Goal: Task Accomplishment & Management: Use online tool/utility

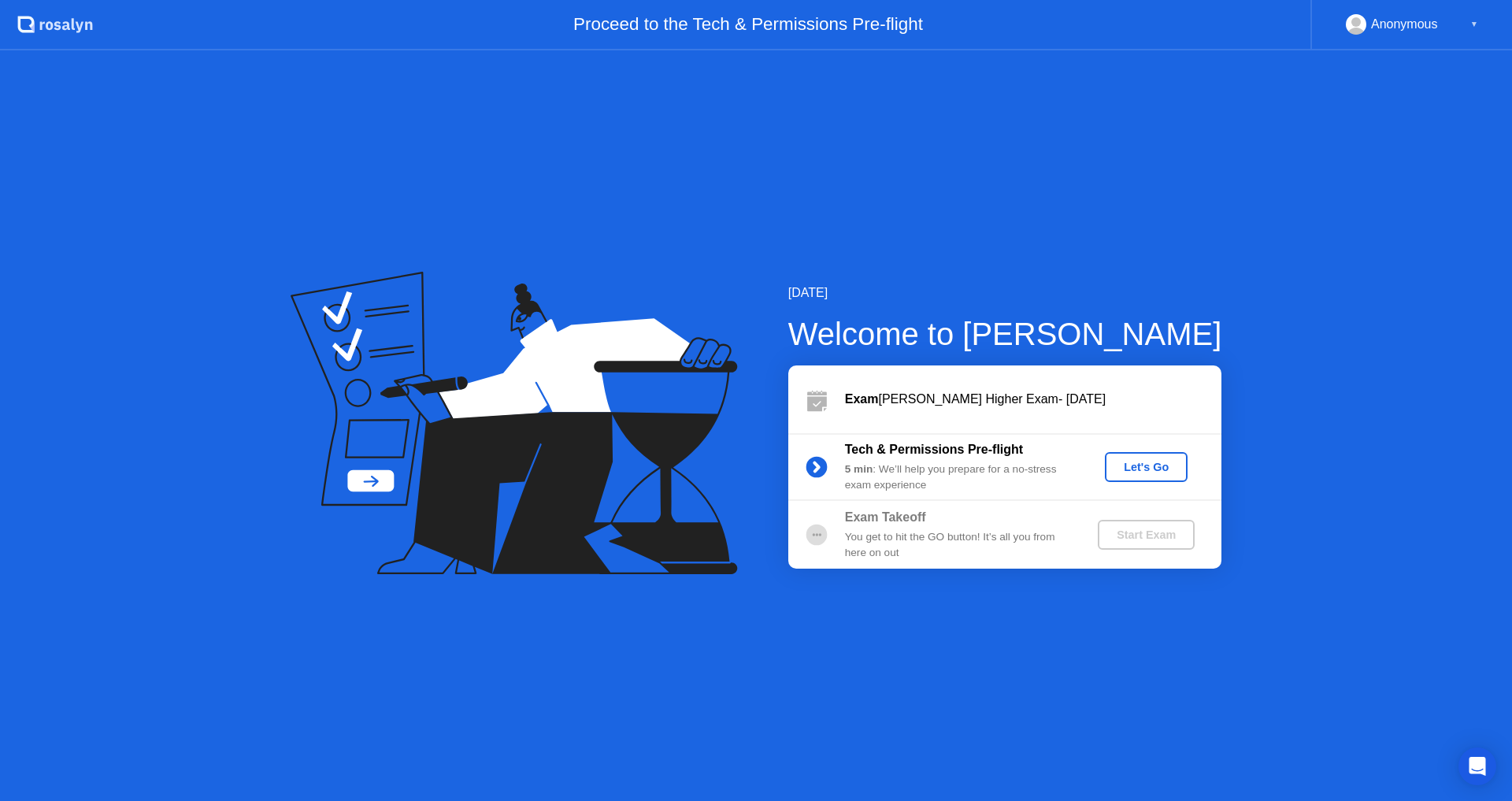
drag, startPoint x: 1147, startPoint y: 470, endPoint x: 1463, endPoint y: 102, distance: 485.1
click at [1416, 220] on div "[DATE] Welcome to [PERSON_NAME] Exam [PERSON_NAME] Higher Exam- [DATE] Tech & P…" at bounding box center [756, 425] width 1512 height 750
click at [1461, 23] on div "Anonymous ▼" at bounding box center [1412, 25] width 132 height 21
click at [1472, 23] on div "▼" at bounding box center [1473, 25] width 8 height 21
click at [1350, 21] on rect at bounding box center [1356, 27] width 26 height 23
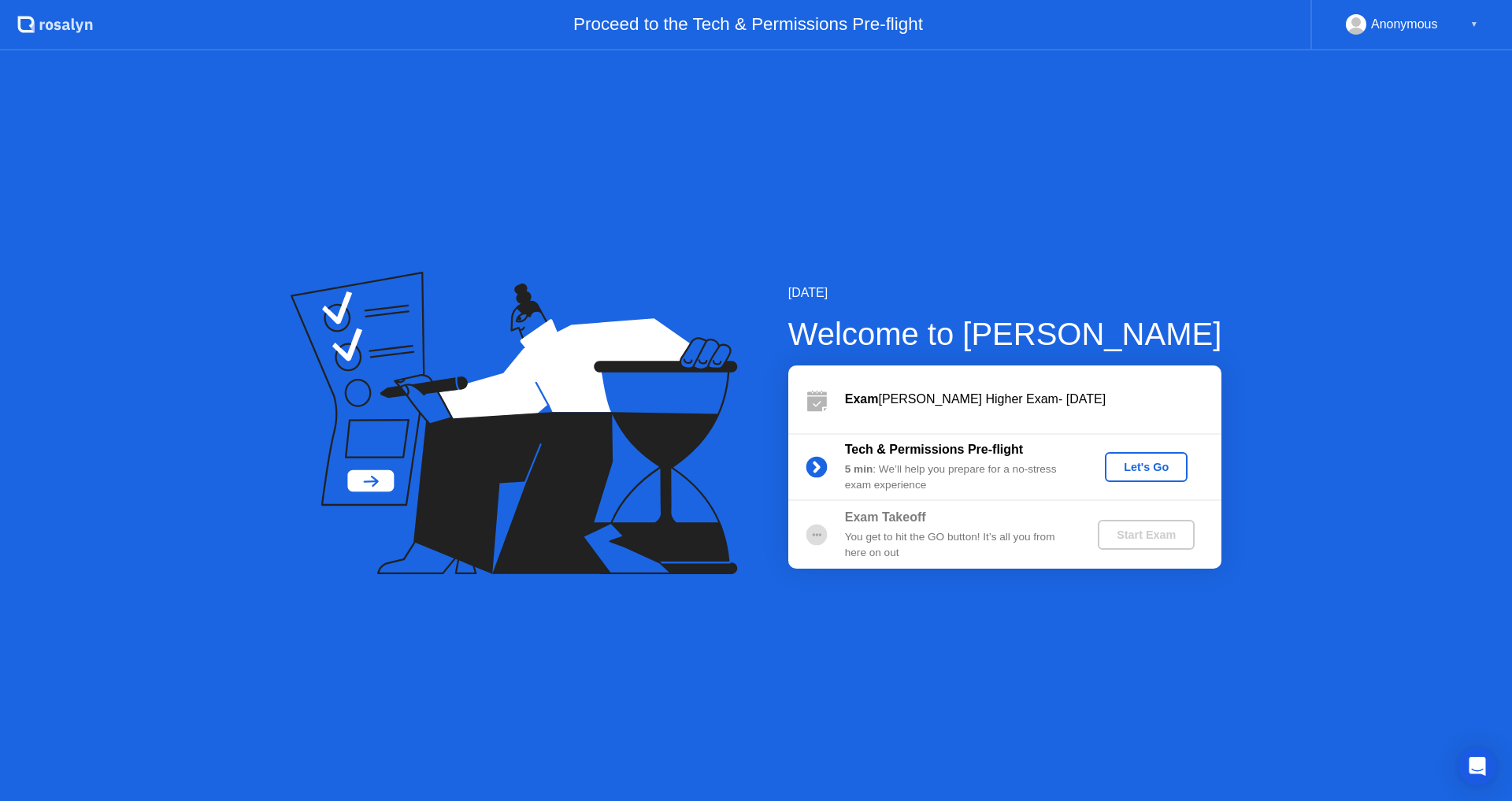
click at [1350, 21] on rect at bounding box center [1356, 27] width 26 height 23
click at [1147, 469] on div "Let's Go" at bounding box center [1146, 467] width 70 height 13
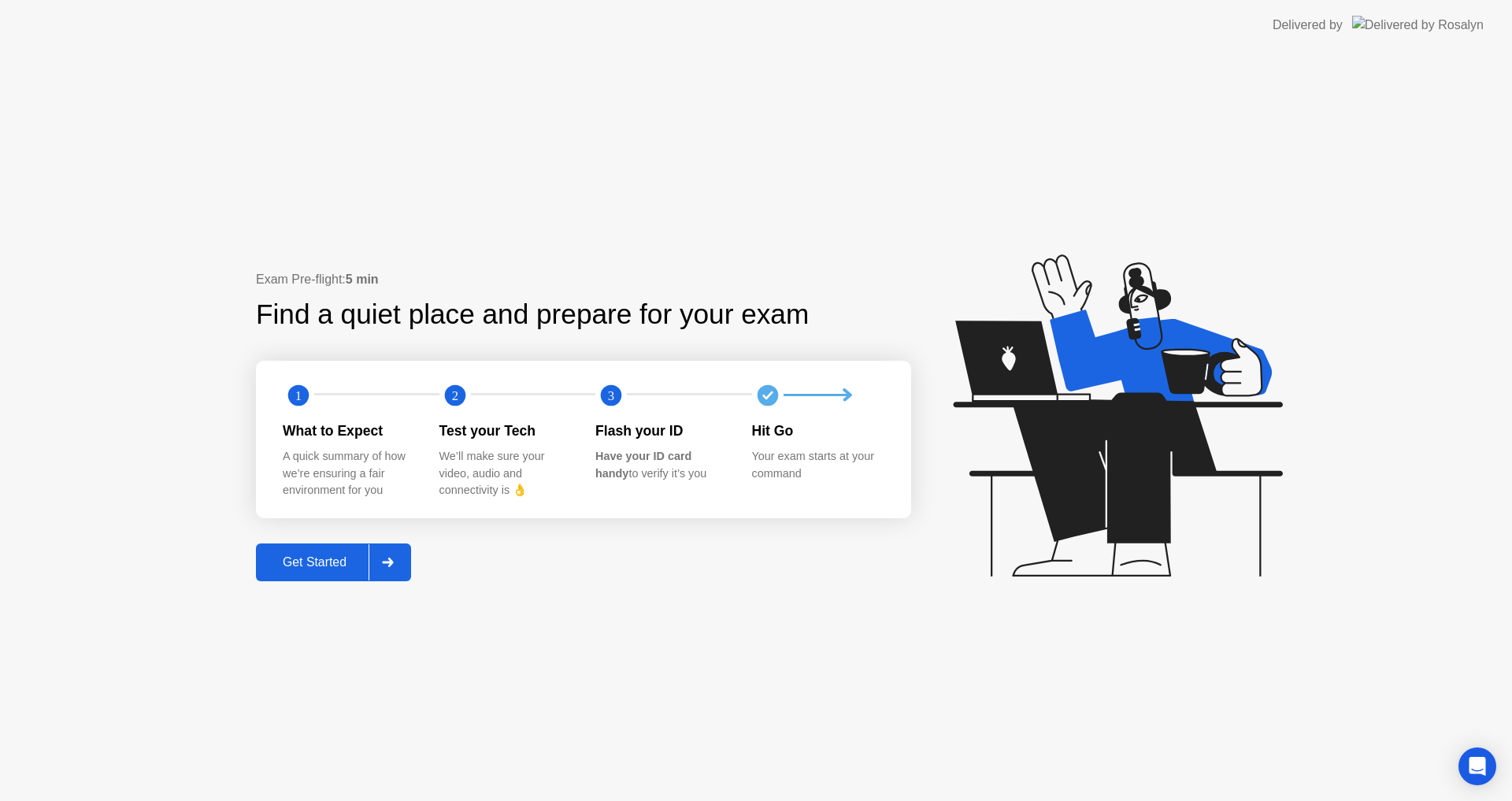
click at [341, 551] on button "Get Started" at bounding box center [333, 563] width 155 height 38
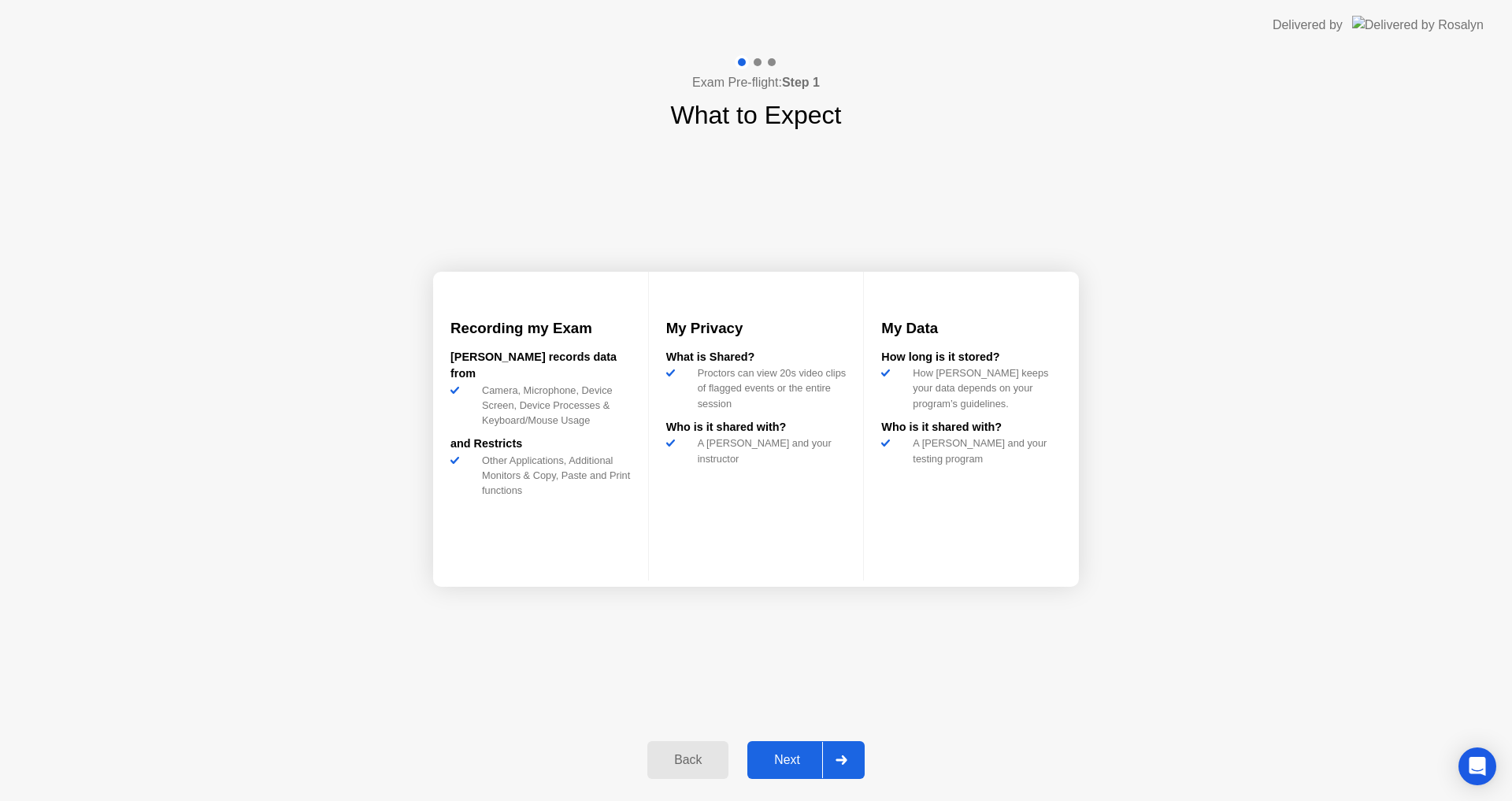
click at [1060, 645] on div "Recording my Exam [PERSON_NAME] records data from Camera, Microphone, Device Sc…" at bounding box center [755, 429] width 645 height 590
click at [789, 760] on div "Next" at bounding box center [787, 760] width 70 height 15
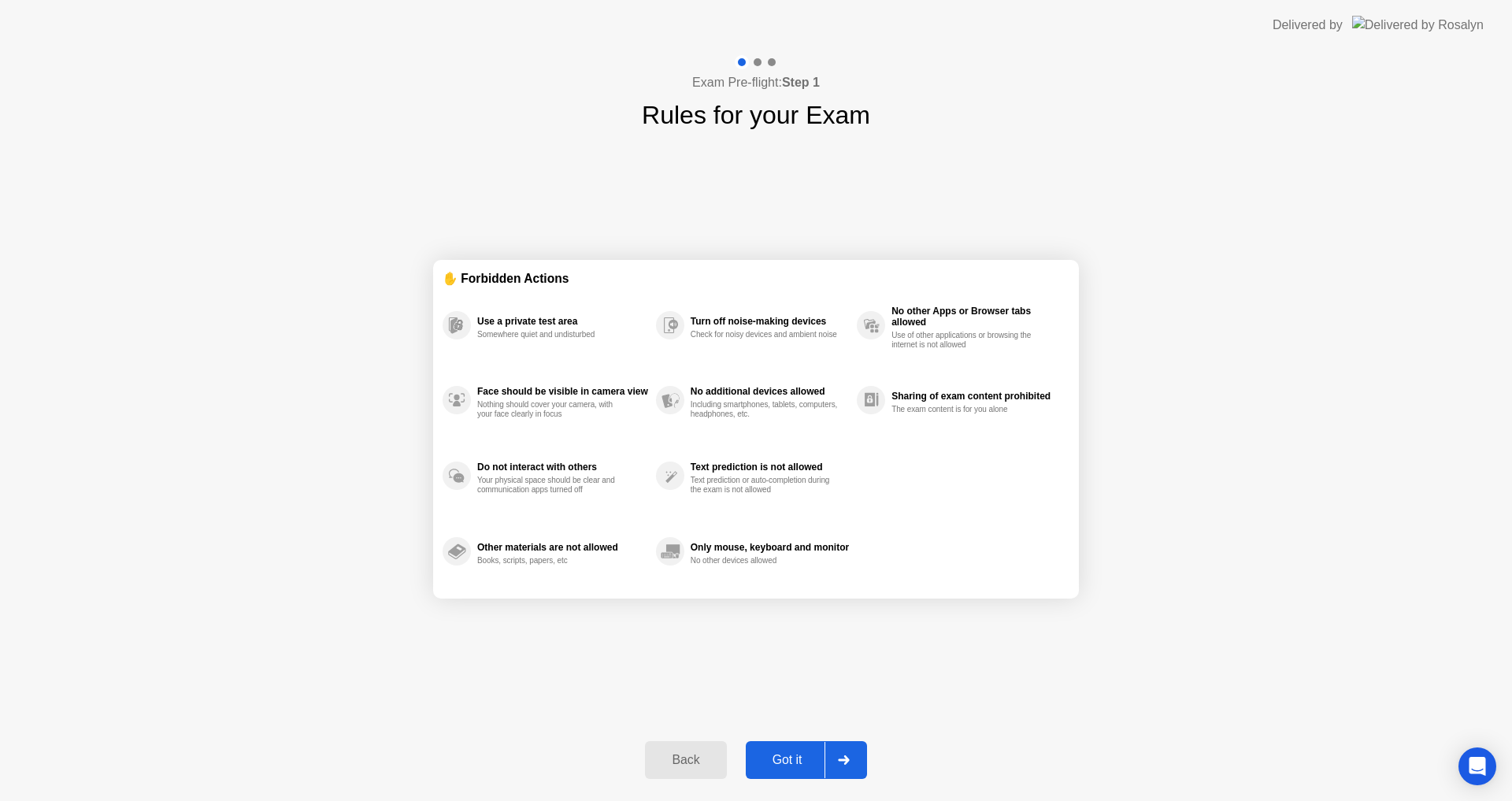
click at [786, 759] on div "Got it" at bounding box center [787, 760] width 74 height 15
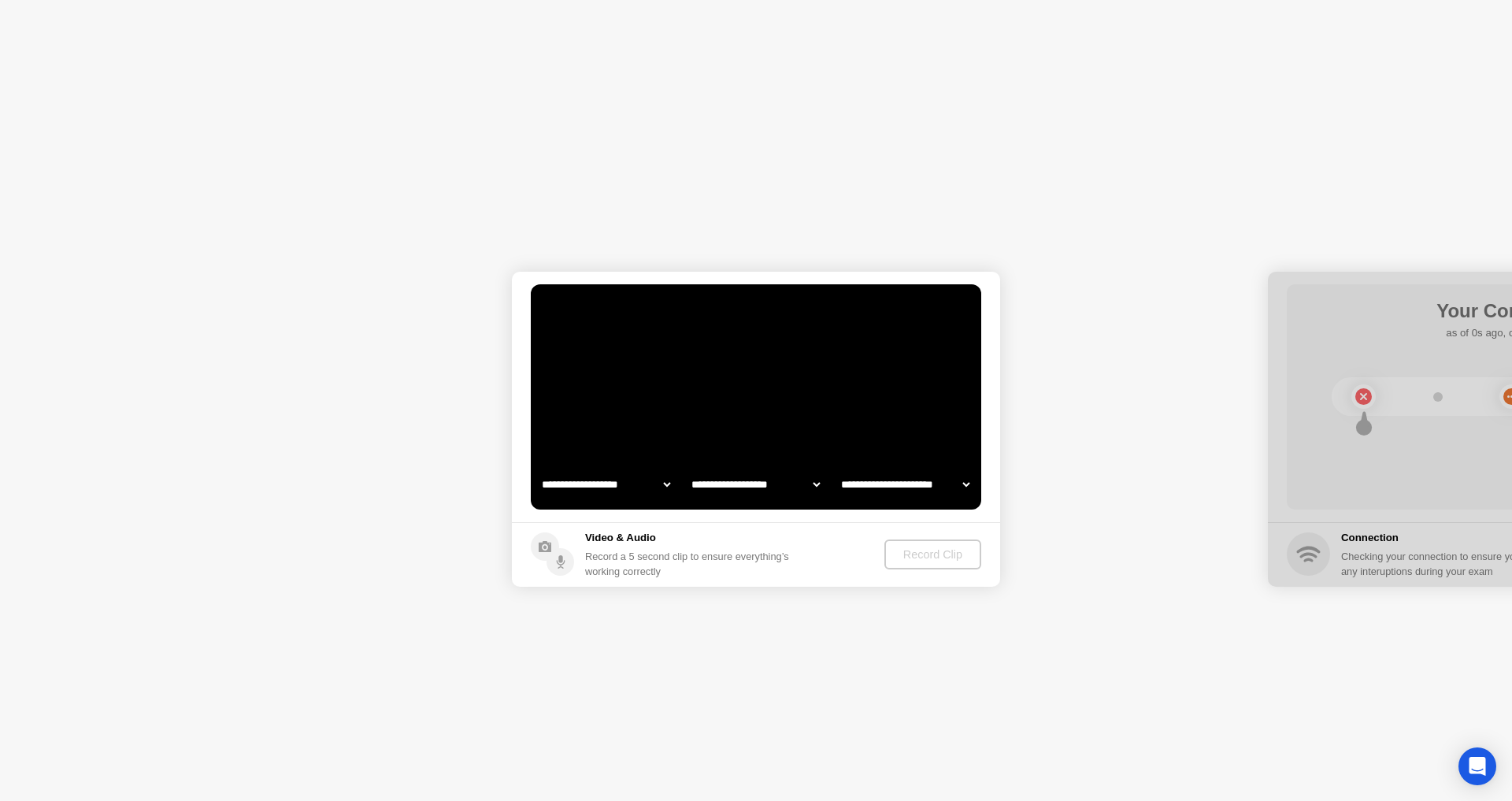
select select "**********"
select select "*******"
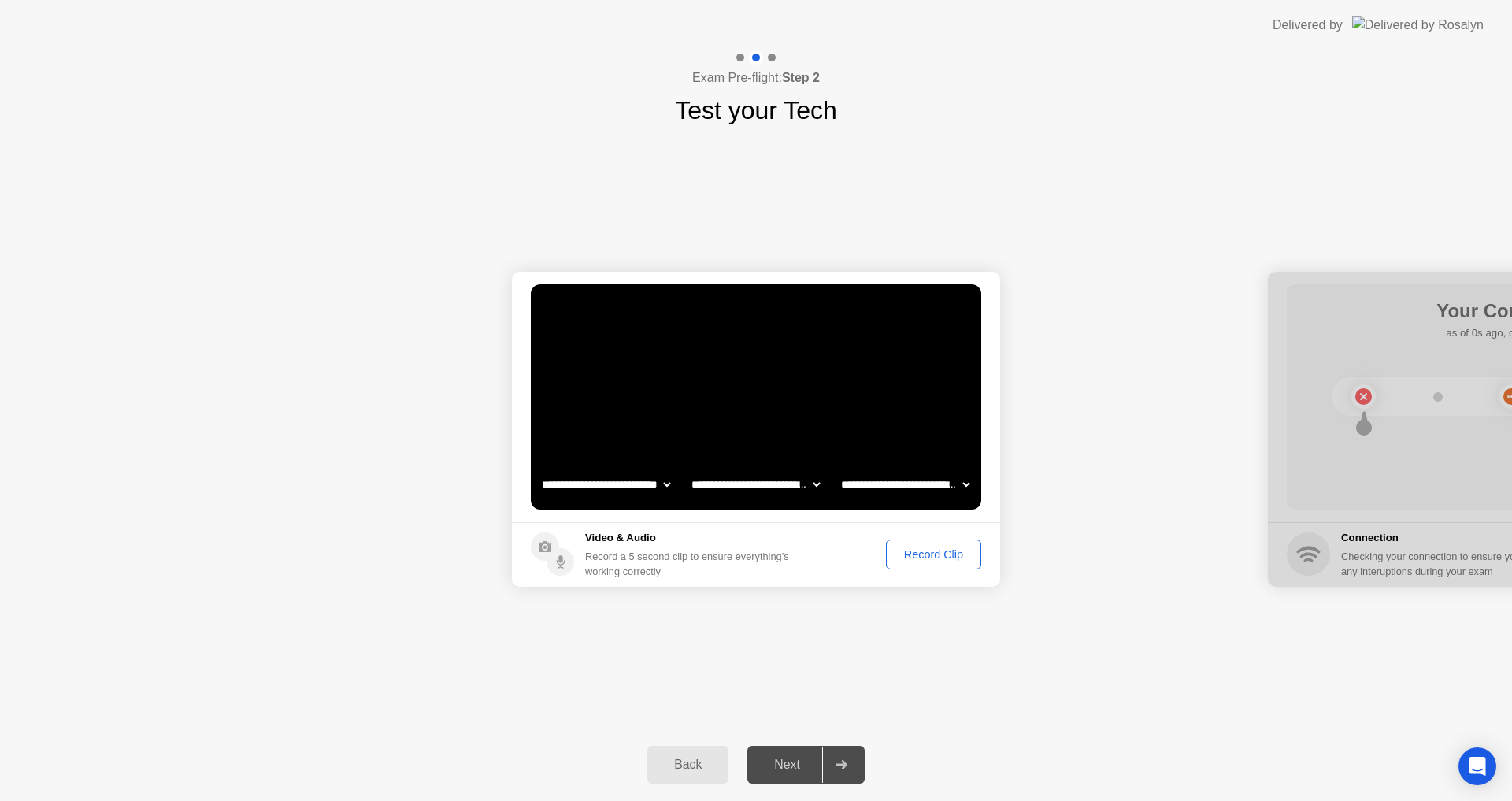
click at [926, 549] on div "Record Clip" at bounding box center [933, 554] width 84 height 13
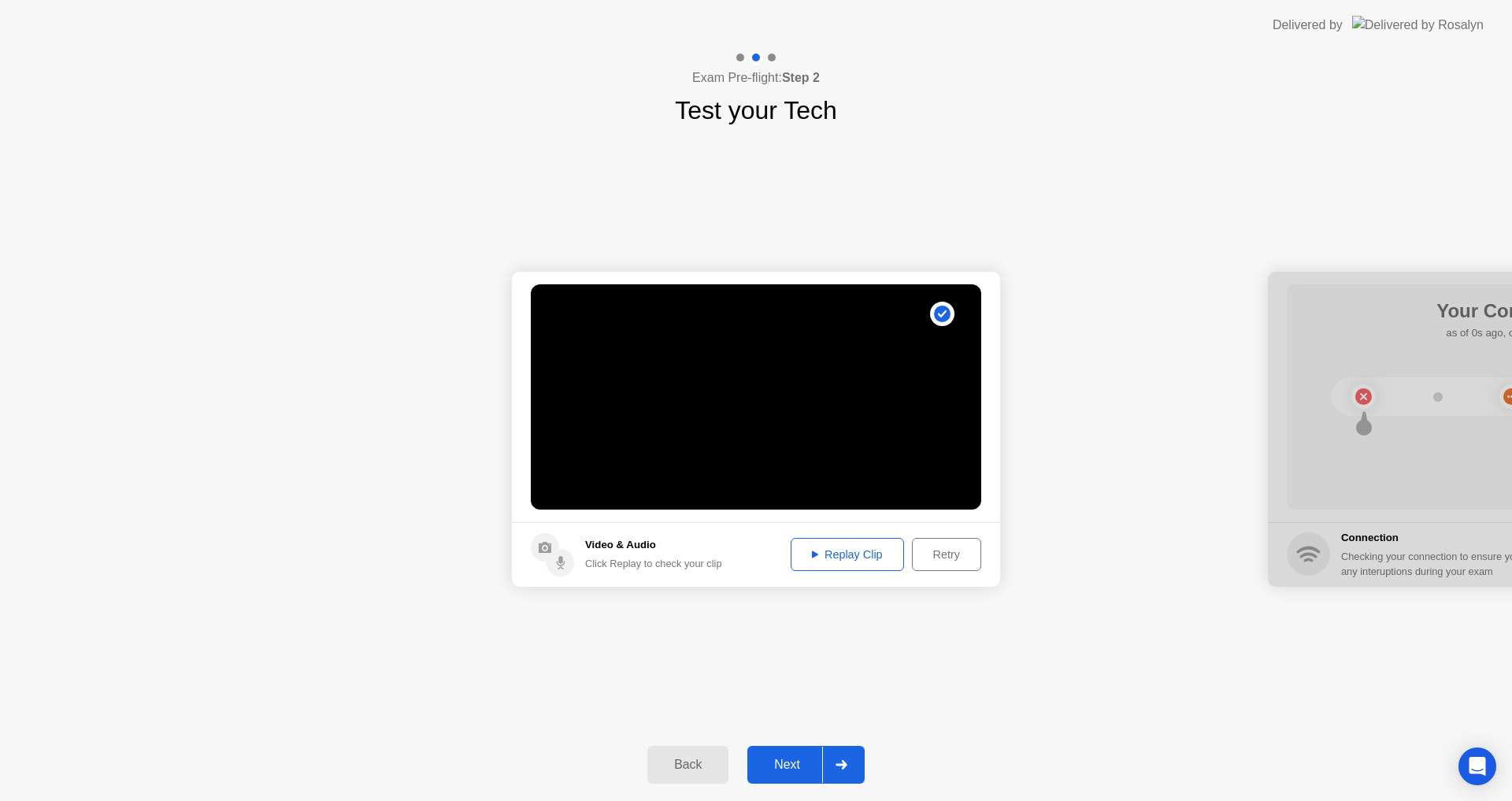
click at [795, 762] on div "Next" at bounding box center [787, 765] width 70 height 15
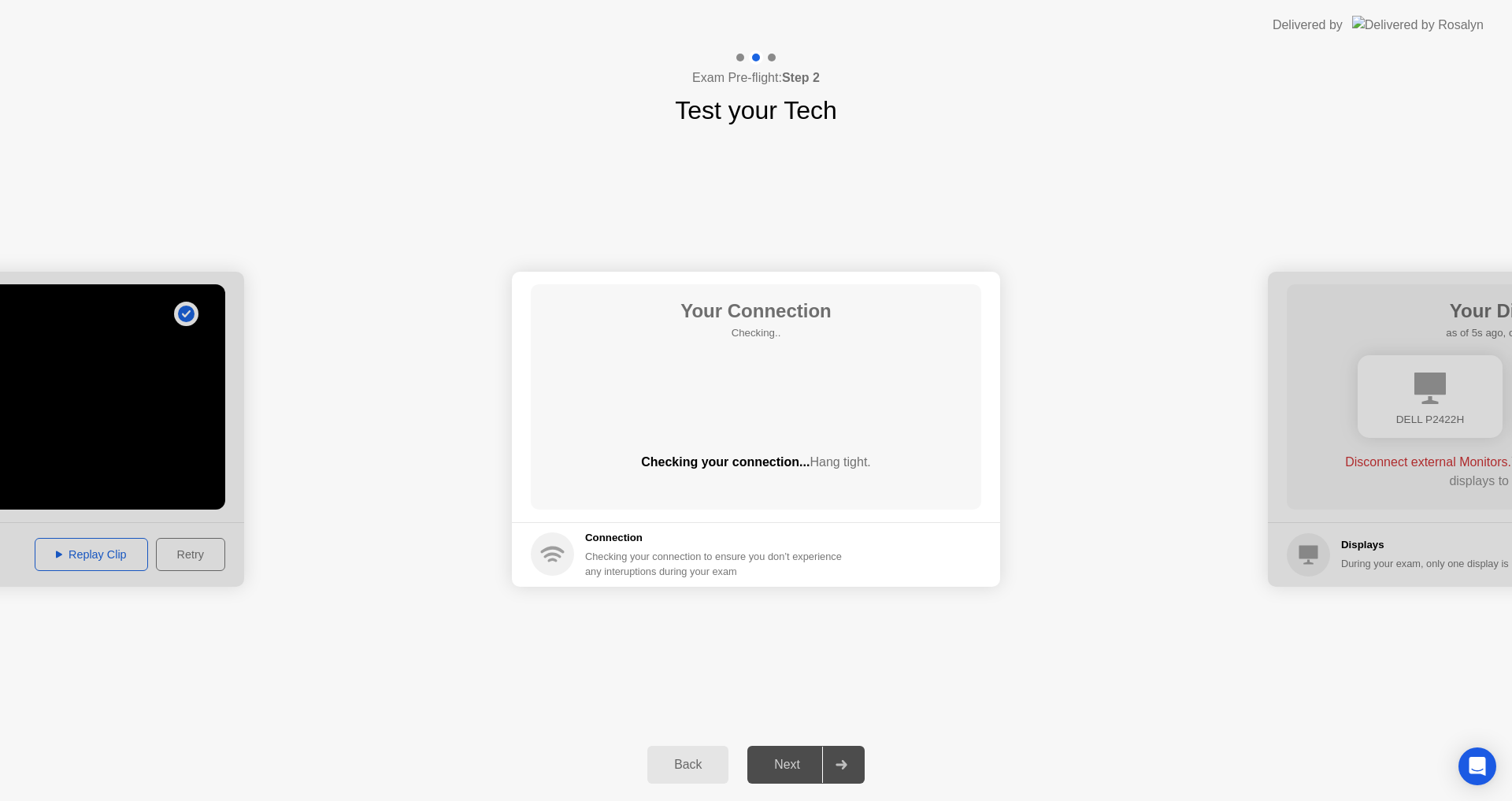
drag, startPoint x: 1411, startPoint y: 284, endPoint x: 1191, endPoint y: 286, distance: 220.0
drag, startPoint x: 1402, startPoint y: 284, endPoint x: 1277, endPoint y: 306, distance: 126.9
click at [1277, 306] on div at bounding box center [1512, 429] width 489 height 315
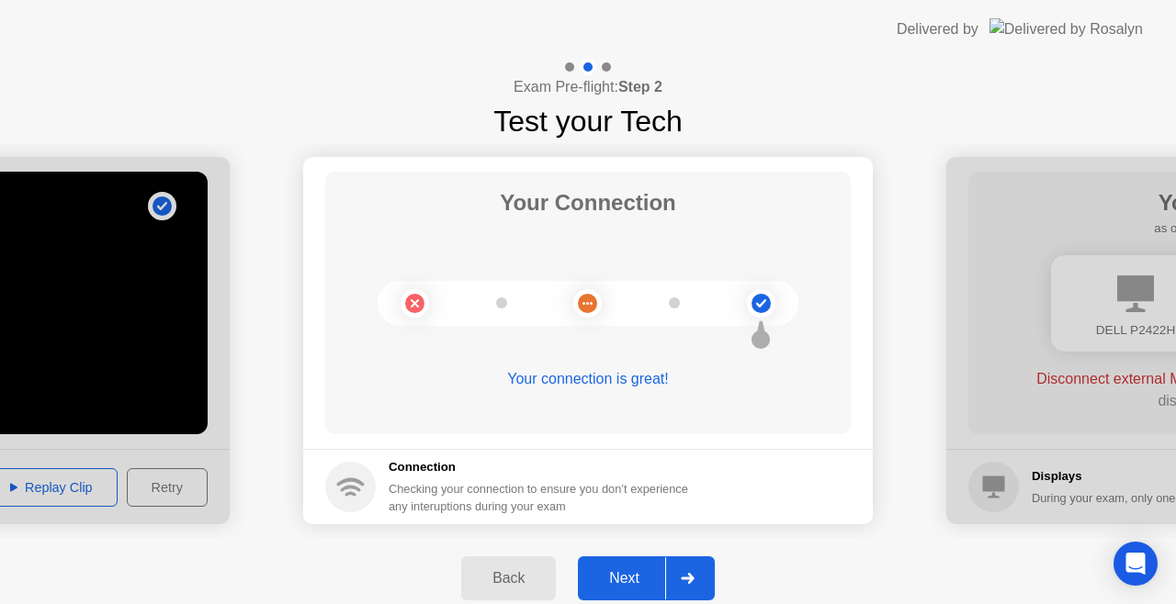
click at [635, 570] on div "Next" at bounding box center [624, 578] width 82 height 17
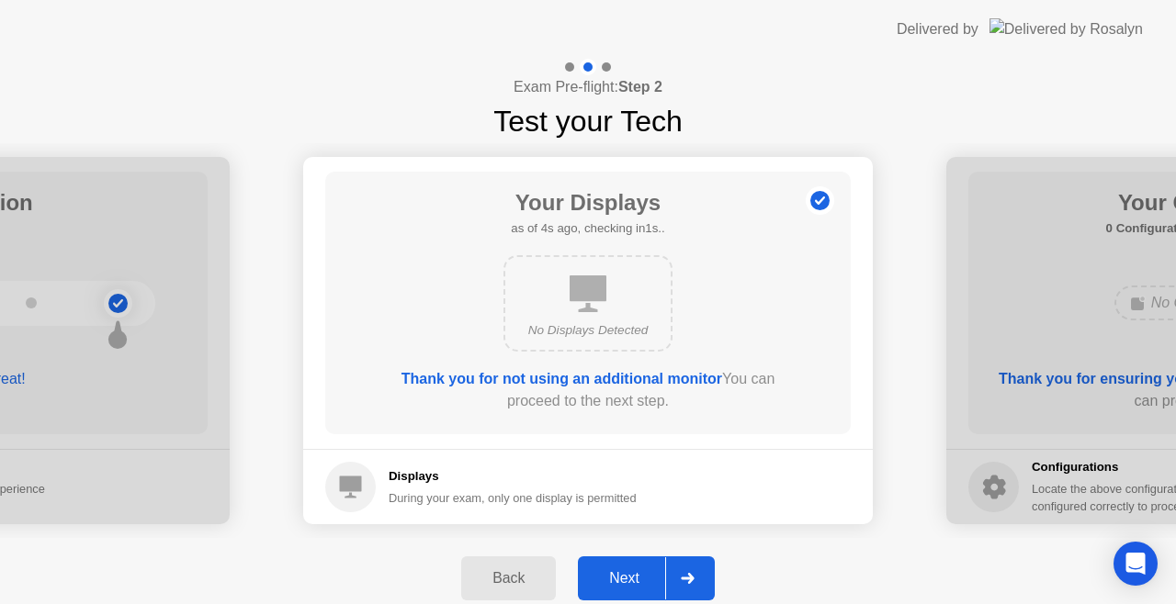
click at [632, 573] on div "Next" at bounding box center [624, 578] width 82 height 17
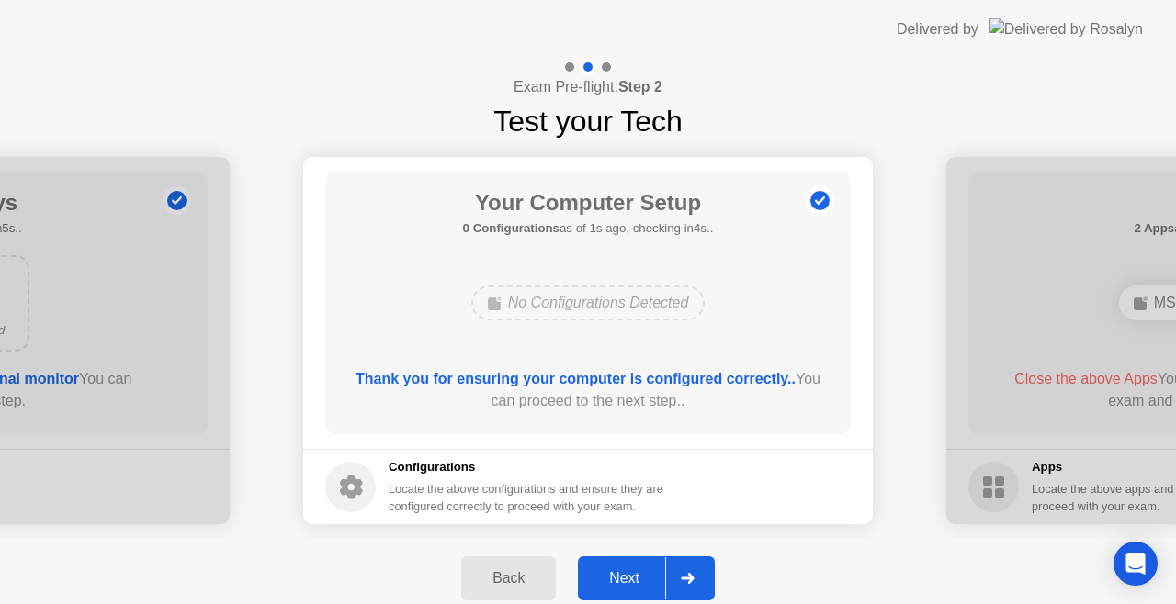
click at [637, 577] on div "Next" at bounding box center [624, 578] width 82 height 17
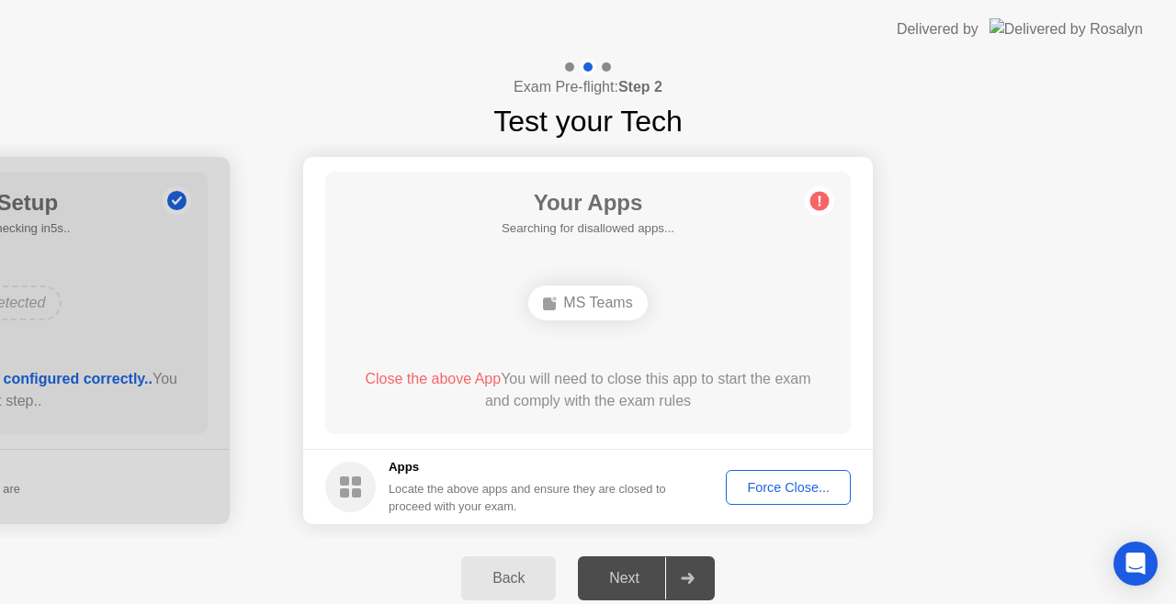
click at [637, 572] on div "Next" at bounding box center [624, 578] width 82 height 17
click at [645, 570] on div "Next" at bounding box center [624, 578] width 82 height 17
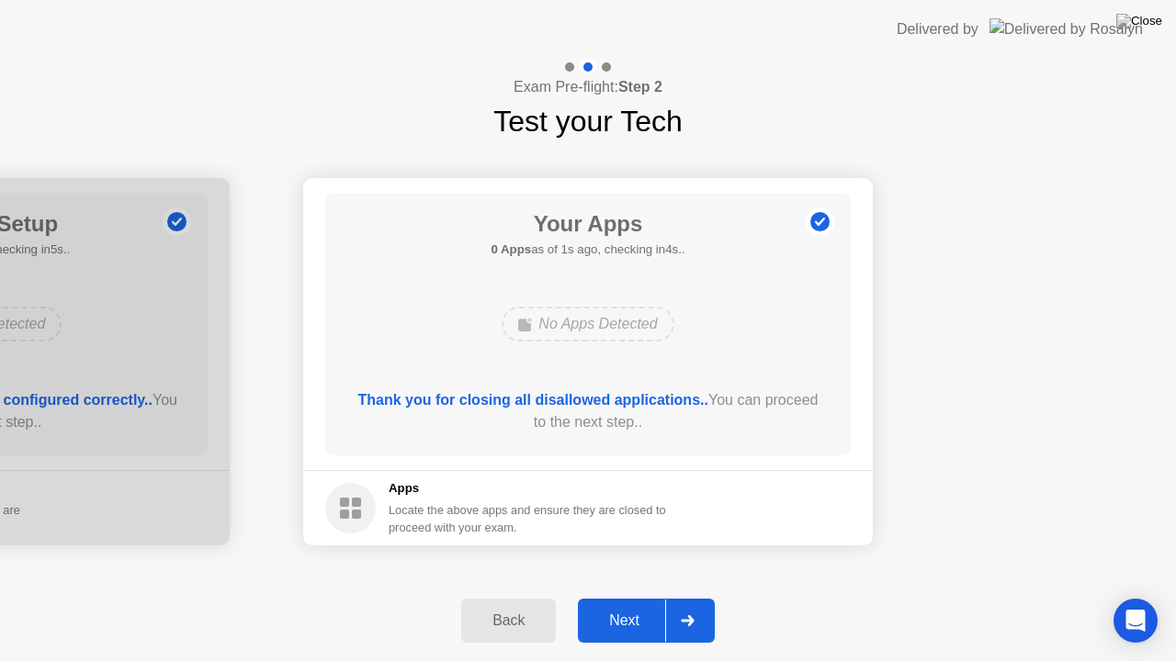
click at [624, 617] on div "Next" at bounding box center [624, 621] width 82 height 17
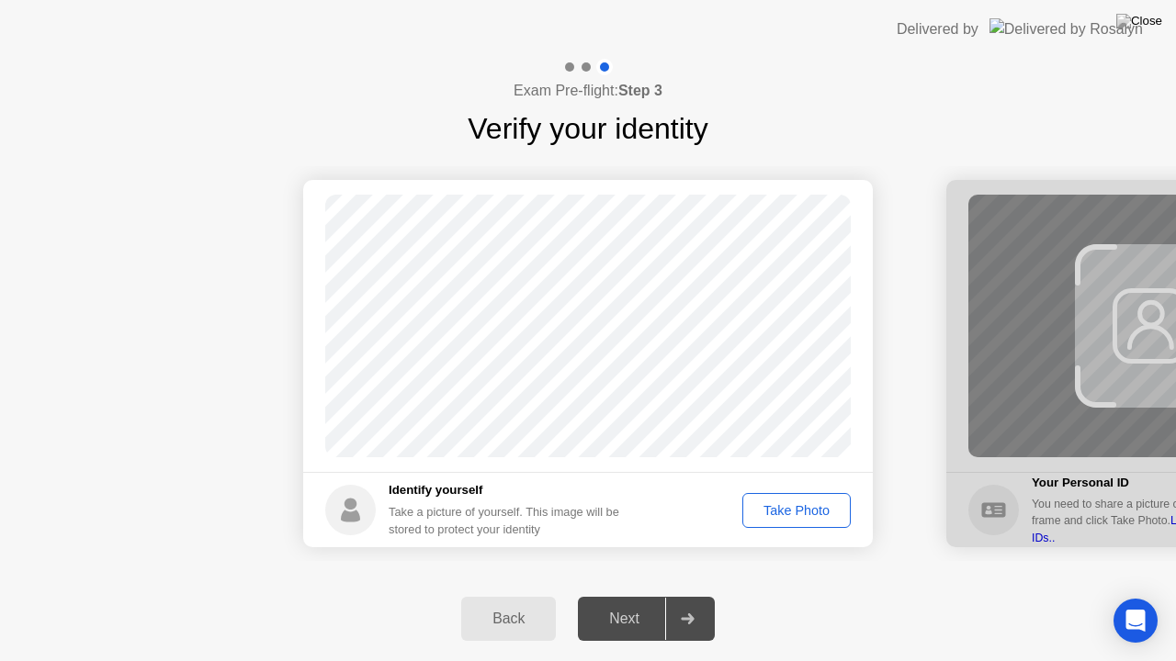
click at [806, 511] on div "Take Photo" at bounding box center [797, 510] width 96 height 15
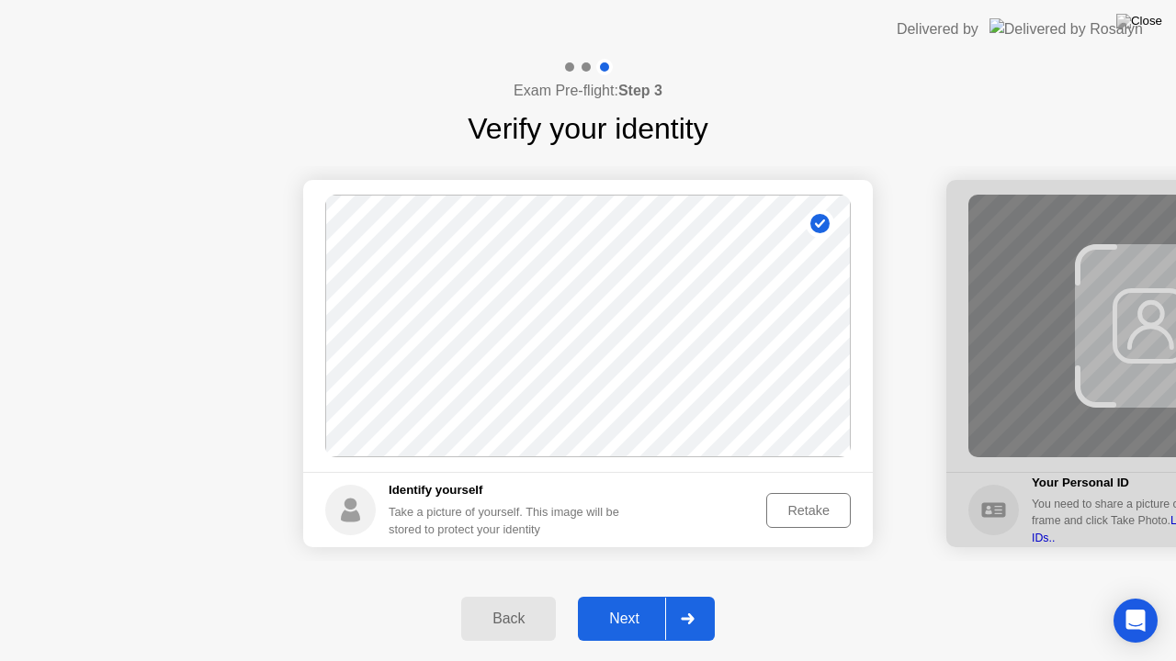
click at [619, 614] on div "Next" at bounding box center [624, 619] width 82 height 17
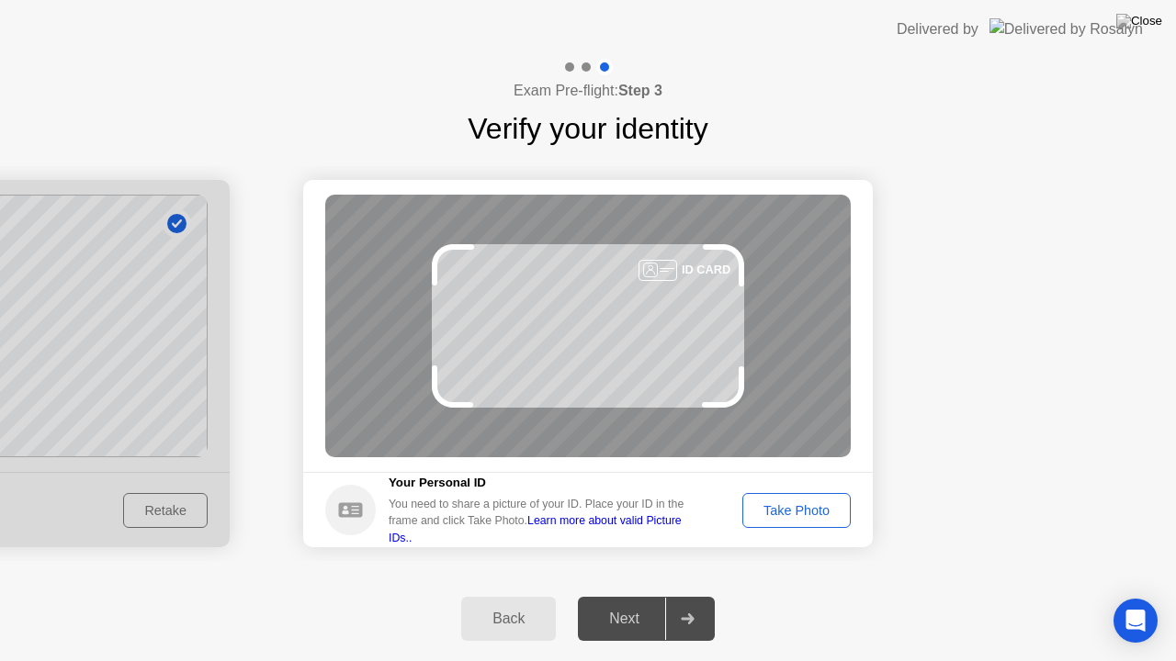
click at [803, 512] on div "Take Photo" at bounding box center [797, 510] width 96 height 15
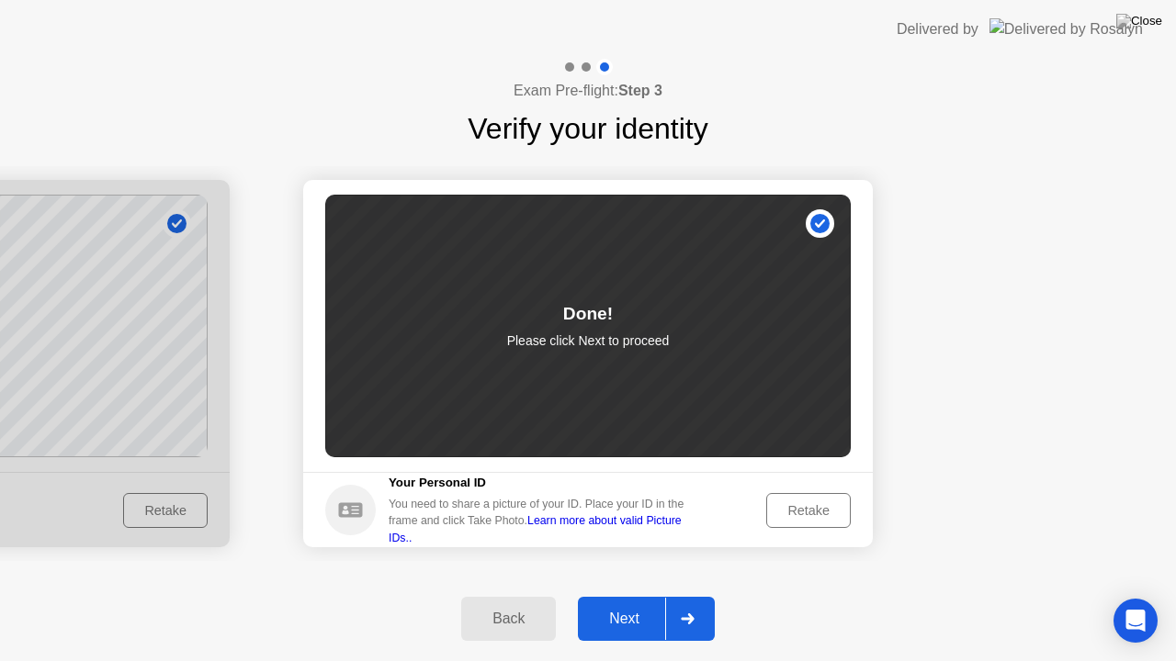
click at [627, 617] on div "Next" at bounding box center [624, 619] width 82 height 17
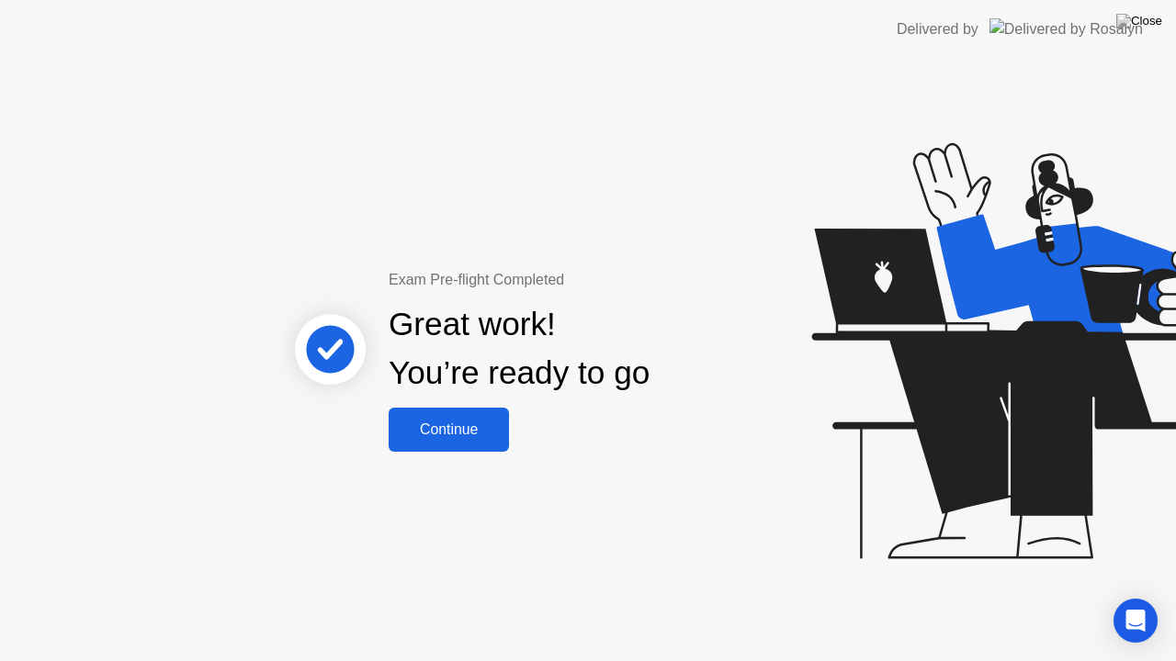
click at [449, 434] on div "Continue" at bounding box center [448, 430] width 109 height 17
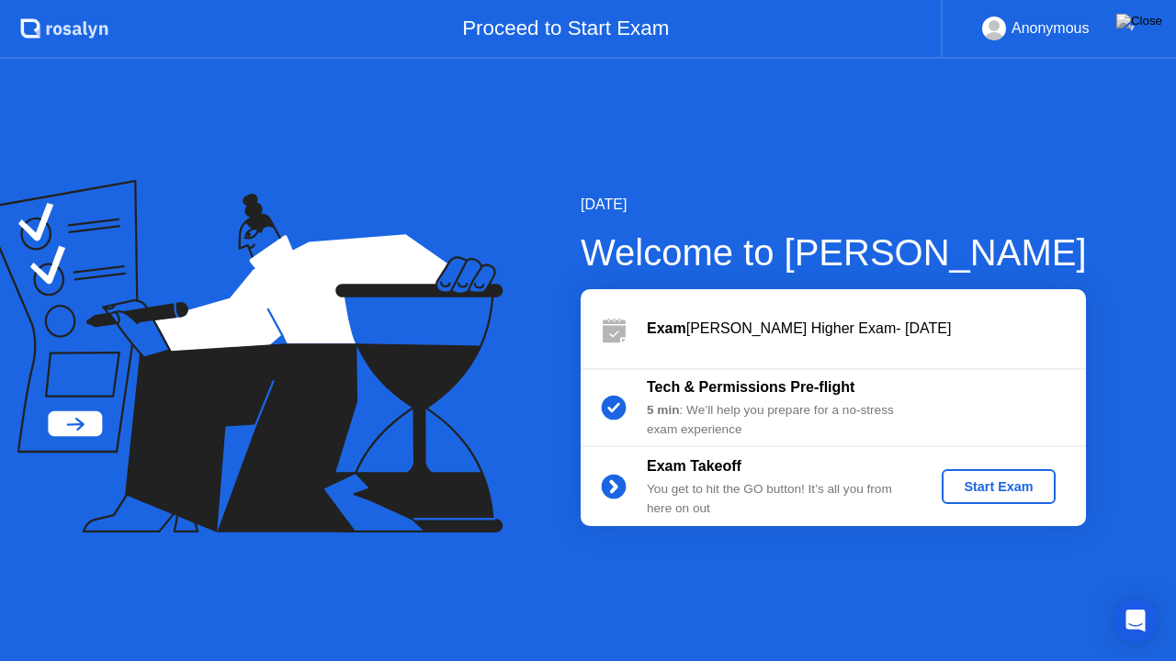
click at [999, 481] on div "Start Exam" at bounding box center [998, 487] width 98 height 15
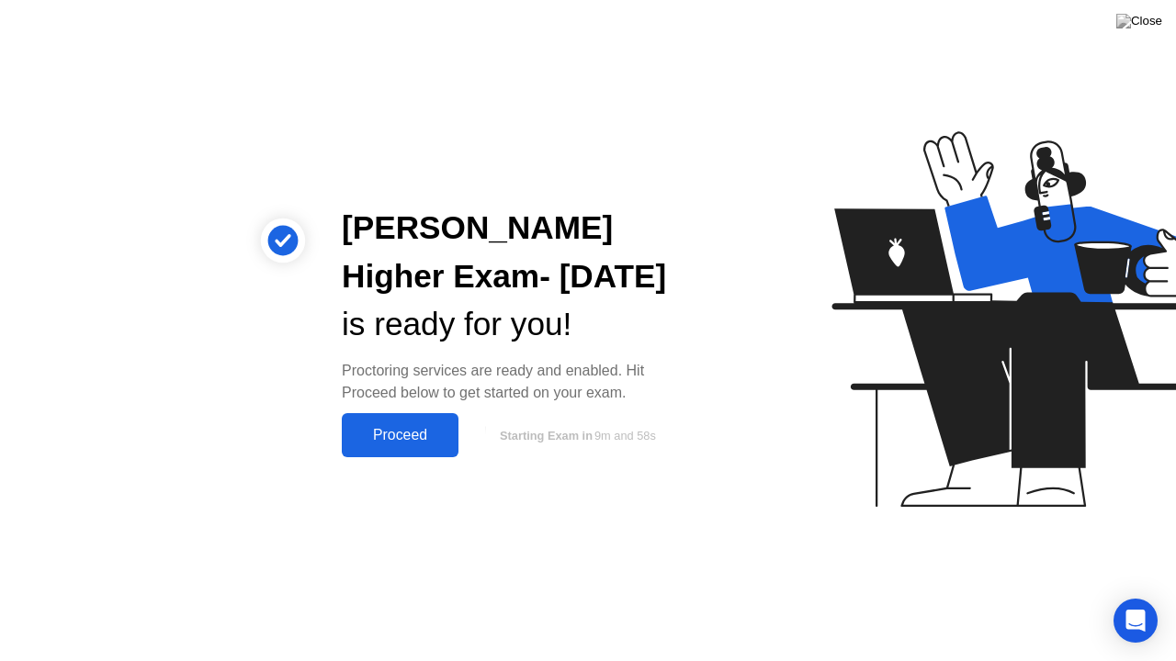
click at [404, 437] on div "Proceed" at bounding box center [400, 435] width 106 height 17
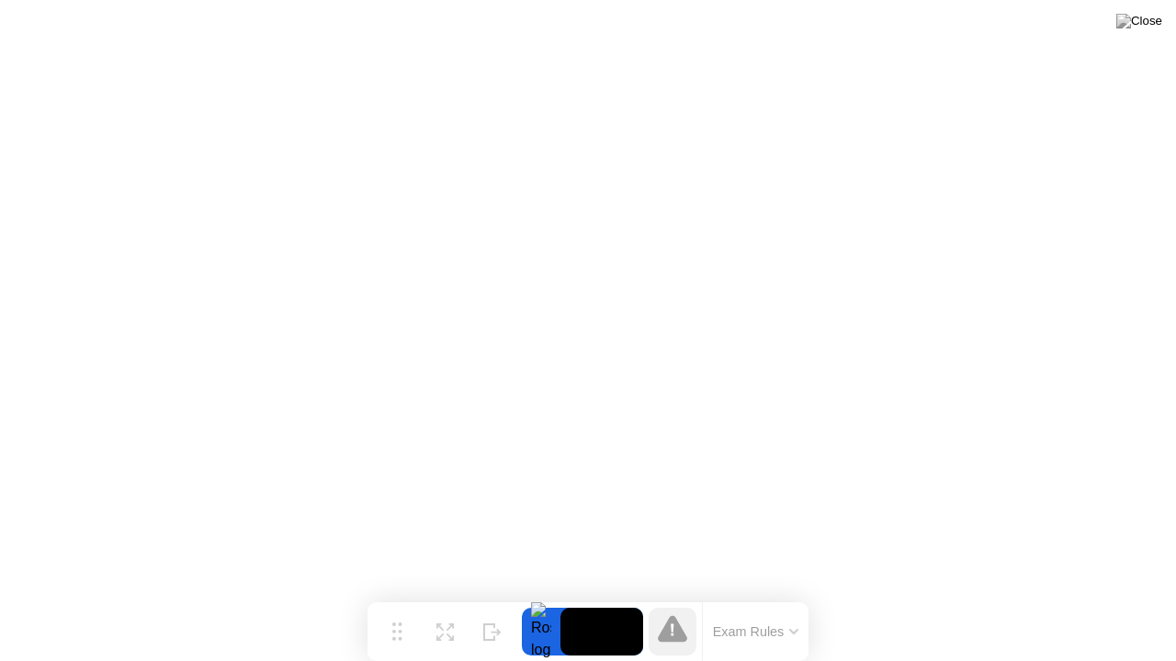
click at [774, 627] on button "Exam Rules" at bounding box center [755, 632] width 97 height 17
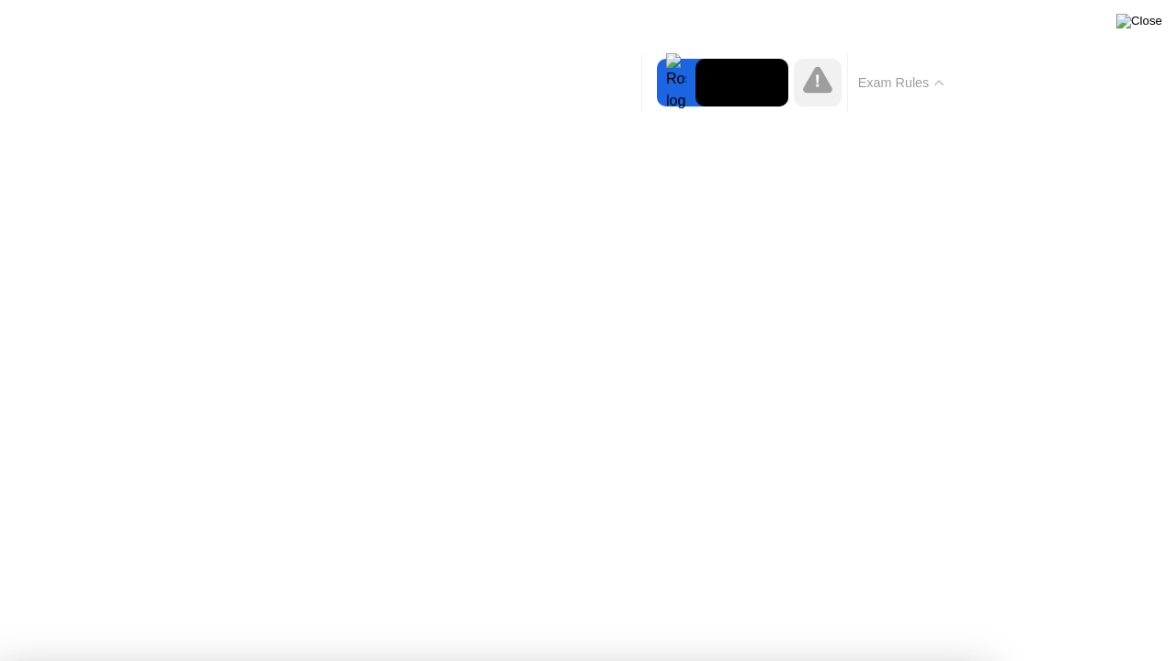
click at [1152, 24] on img at bounding box center [1139, 21] width 46 height 15
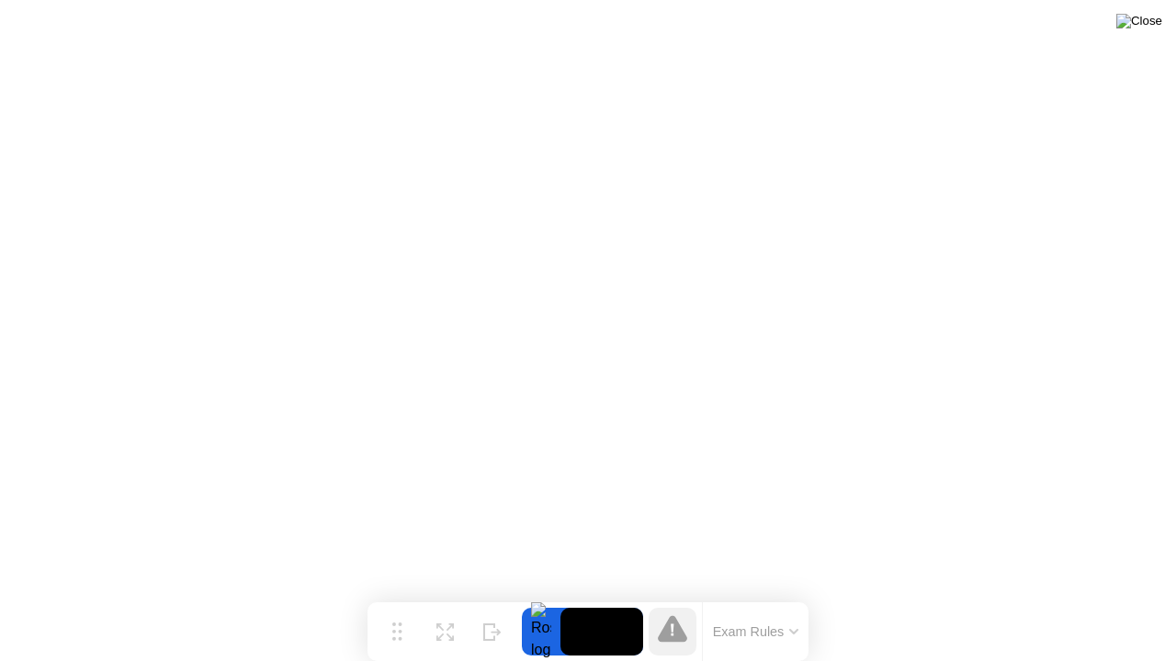
click at [1152, 24] on img at bounding box center [1139, 21] width 46 height 15
click at [1152, 28] on img at bounding box center [1139, 21] width 46 height 15
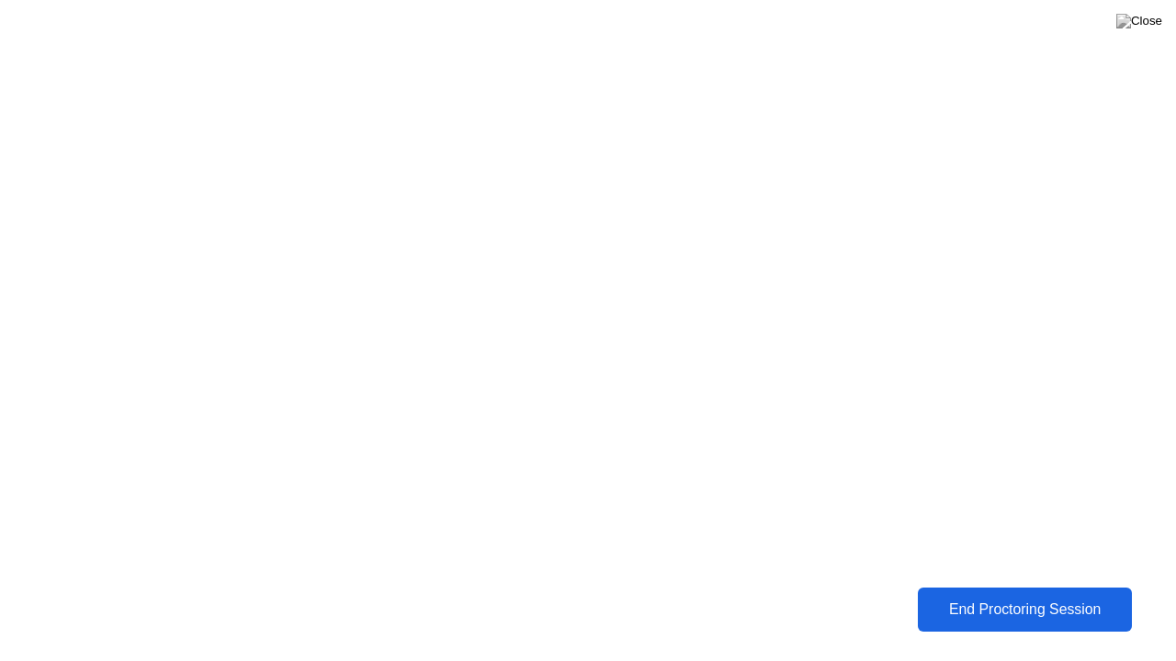
click at [979, 608] on div "End Proctoring Session" at bounding box center [1024, 610] width 203 height 17
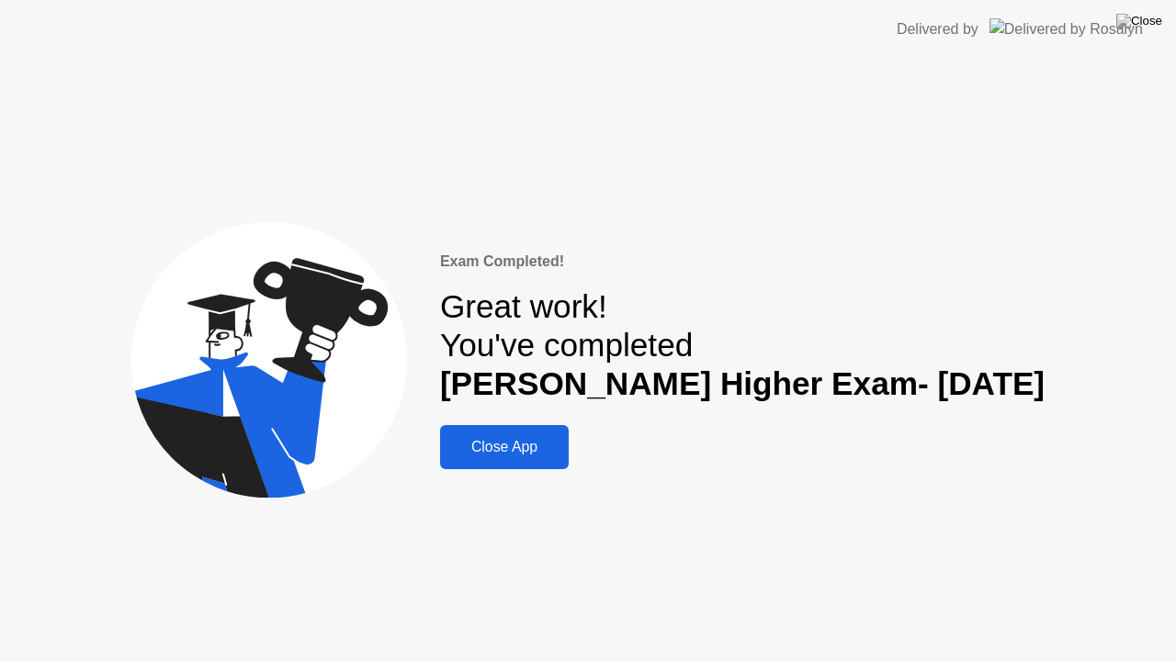
click at [498, 450] on div "Close App" at bounding box center [505, 447] width 118 height 17
click at [507, 450] on div "Close App" at bounding box center [505, 447] width 118 height 17
click at [551, 441] on div "Close App" at bounding box center [505, 447] width 118 height 17
click at [1154, 22] on img at bounding box center [1139, 21] width 46 height 15
